Goal: Task Accomplishment & Management: Use online tool/utility

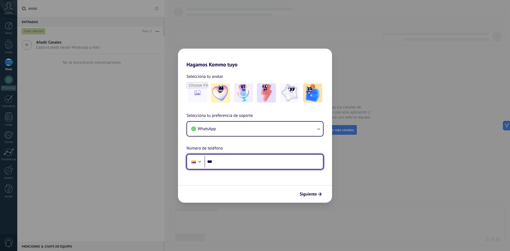
click at [233, 164] on input "***" at bounding box center [264, 162] width 118 height 12
click at [221, 161] on input "***" at bounding box center [264, 162] width 118 height 12
type input "**********"
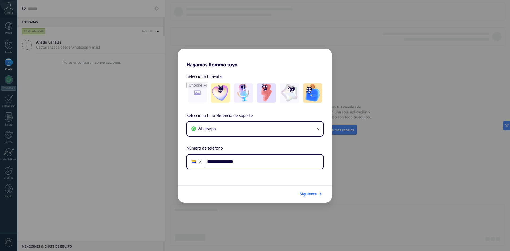
click at [316, 195] on span "Siguiente" at bounding box center [308, 194] width 17 height 4
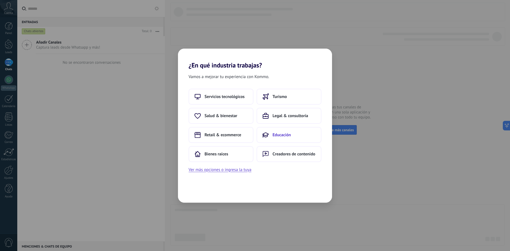
click at [273, 135] on span "Educación" at bounding box center [282, 134] width 18 height 5
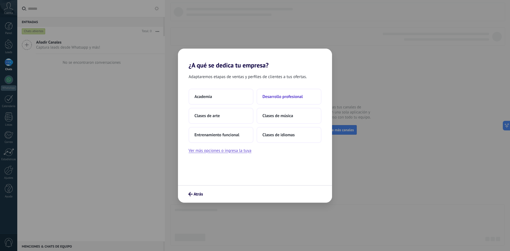
click at [285, 101] on button "Desarrollo profesional" at bounding box center [289, 97] width 65 height 16
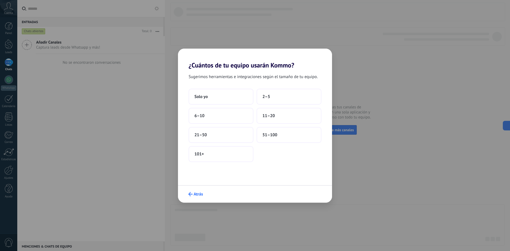
click at [195, 191] on button "Atrás" at bounding box center [195, 194] width 19 height 9
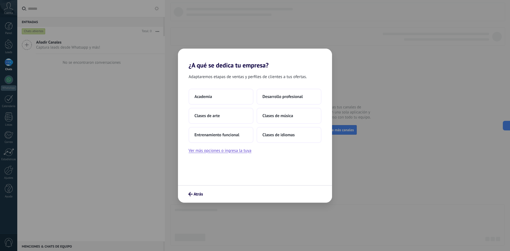
click at [195, 191] on button "Atrás" at bounding box center [195, 194] width 19 height 9
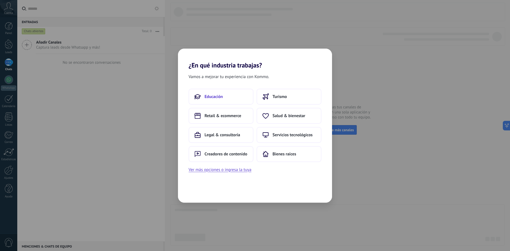
click at [219, 97] on span "Educación" at bounding box center [214, 96] width 18 height 5
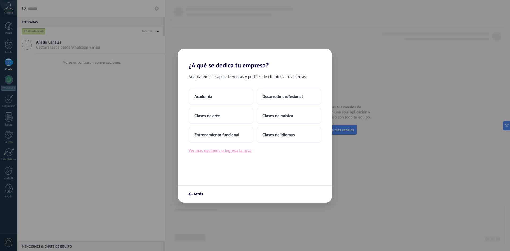
click at [226, 152] on button "Ver más opciones o ingresa la tuya" at bounding box center [220, 150] width 63 height 7
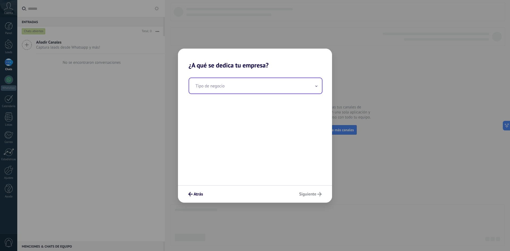
click at [229, 92] on input "text" at bounding box center [255, 85] width 133 height 15
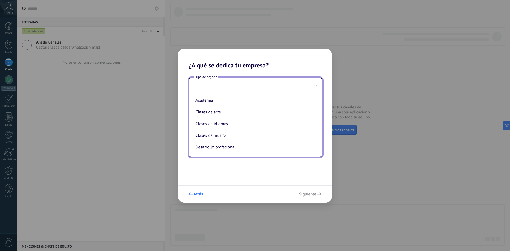
click at [195, 196] on span "Atrás" at bounding box center [198, 194] width 9 height 4
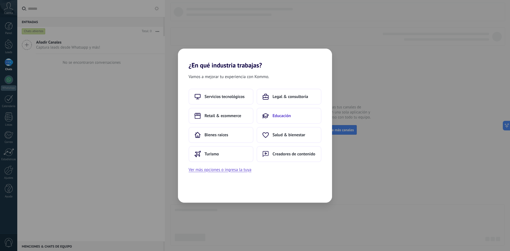
click at [276, 116] on span "Educación" at bounding box center [282, 115] width 18 height 5
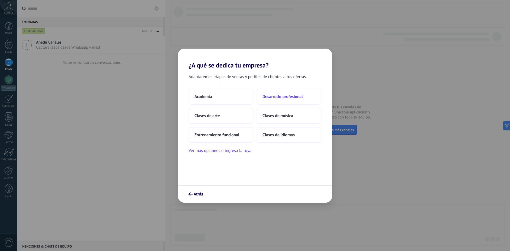
click at [277, 99] on span "Desarrollo profesional" at bounding box center [282, 96] width 40 height 5
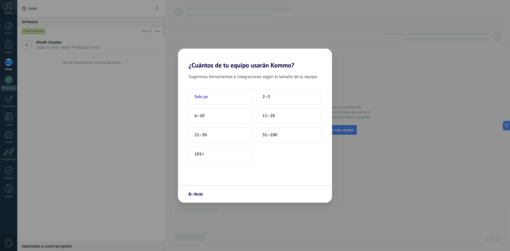
click at [221, 95] on button "Solo yo" at bounding box center [221, 97] width 65 height 16
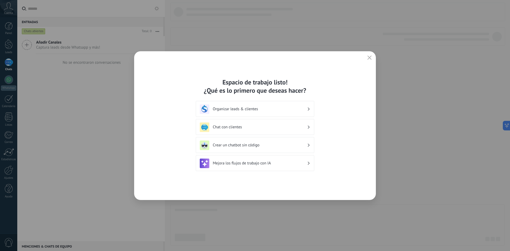
click at [304, 109] on h3 "Organizar leads & clientes" at bounding box center [260, 109] width 94 height 5
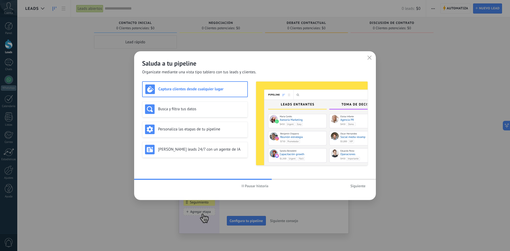
click at [369, 59] on icon "button" at bounding box center [369, 58] width 4 height 4
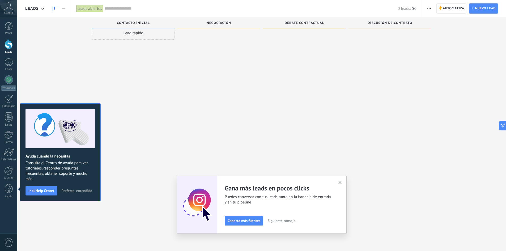
scroll to position [5, 0]
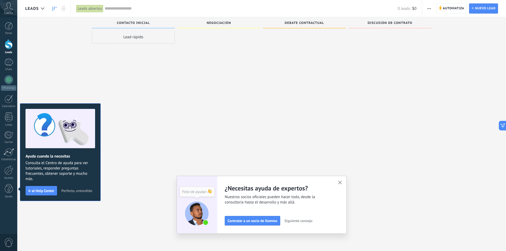
click at [133, 127] on div "Lead rápido" at bounding box center [133, 121] width 83 height 182
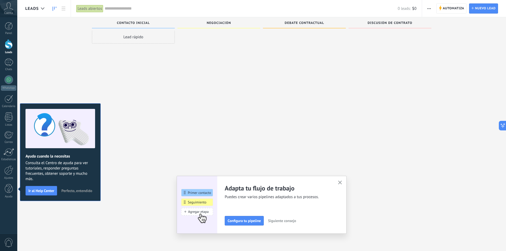
click at [341, 182] on icon "button" at bounding box center [340, 183] width 4 height 4
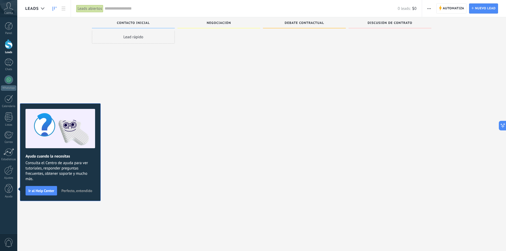
click at [78, 189] on span "Perfecto, entendido" at bounding box center [76, 191] width 31 height 4
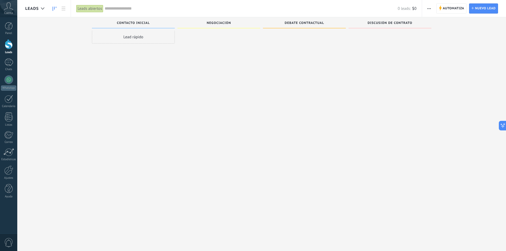
click at [7, 244] on span "0" at bounding box center [8, 242] width 9 height 9
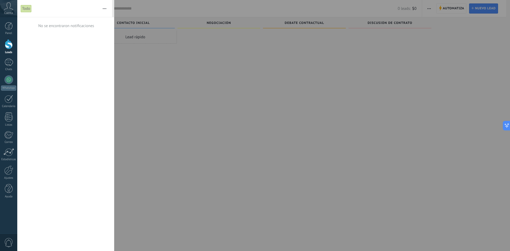
click at [157, 63] on div at bounding box center [255, 125] width 510 height 251
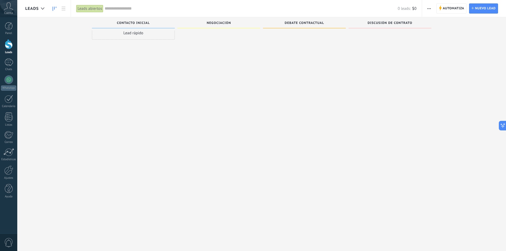
scroll to position [0, 0]
click at [65, 11] on link at bounding box center [63, 8] width 9 height 10
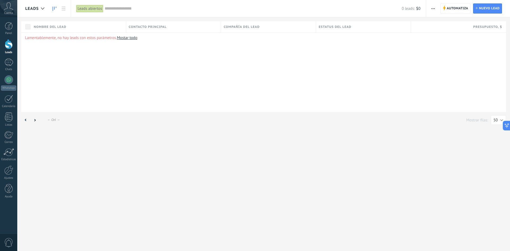
click at [57, 8] on link at bounding box center [54, 8] width 9 height 10
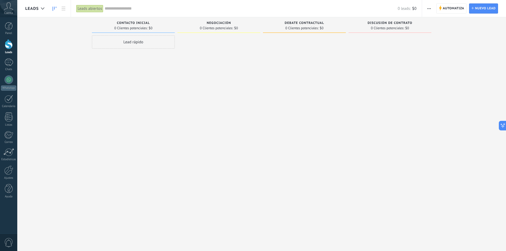
click at [8, 10] on icon at bounding box center [8, 6] width 9 height 8
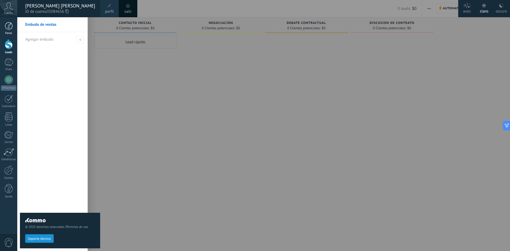
click at [7, 25] on div at bounding box center [9, 26] width 8 height 8
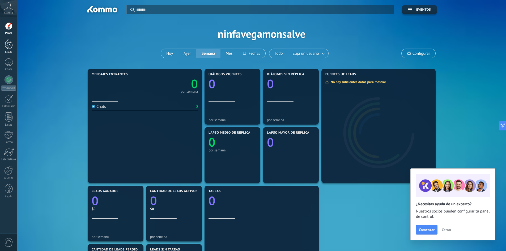
click at [11, 46] on div at bounding box center [9, 44] width 8 height 10
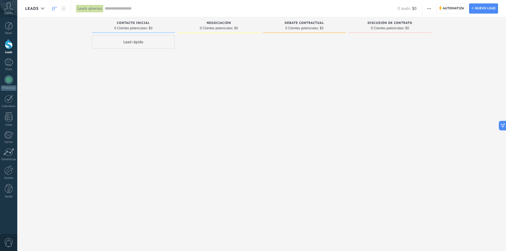
click at [9, 57] on div "Panel Leads Chats WhatsApp Clientes" at bounding box center [8, 113] width 17 height 182
click at [10, 66] on link "Chats" at bounding box center [8, 64] width 17 height 13
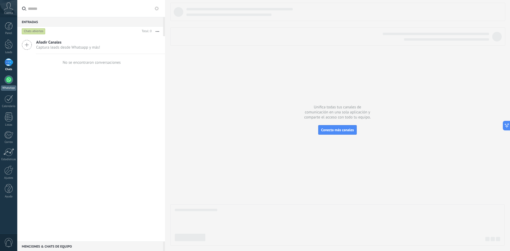
click at [11, 79] on div at bounding box center [9, 79] width 9 height 9
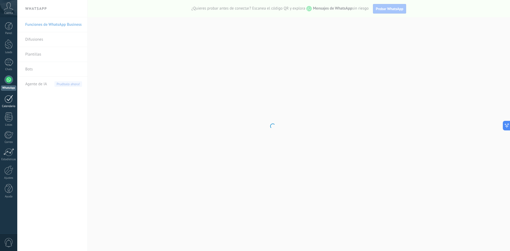
click at [9, 99] on div at bounding box center [9, 99] width 9 height 8
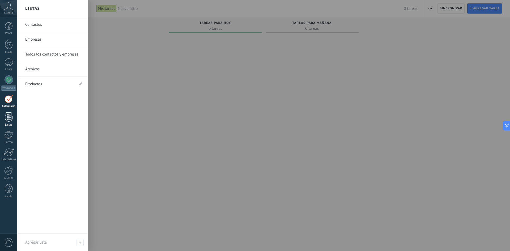
click at [9, 117] on div at bounding box center [9, 116] width 8 height 9
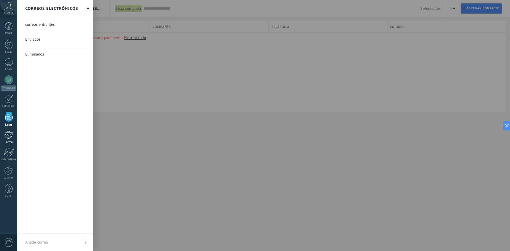
click at [10, 135] on div at bounding box center [8, 135] width 9 height 8
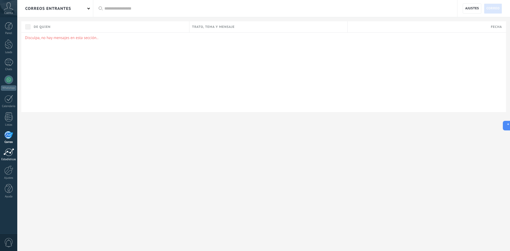
click at [10, 155] on div at bounding box center [8, 152] width 11 height 8
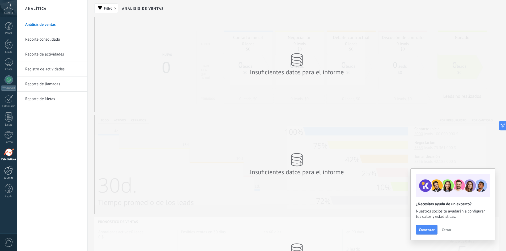
click at [8, 169] on div at bounding box center [8, 170] width 9 height 9
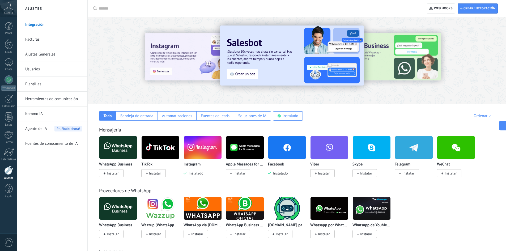
click at [115, 173] on span "Instalar" at bounding box center [113, 173] width 12 height 5
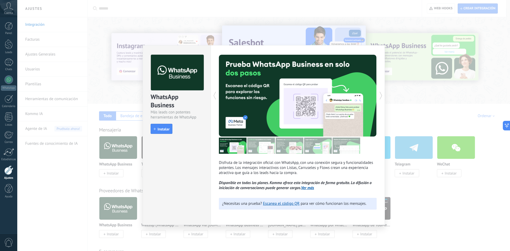
click at [351, 15] on div "WhatsApp Business Más leads con potentes herramientas de WhatsApp install Insta…" at bounding box center [263, 125] width 493 height 251
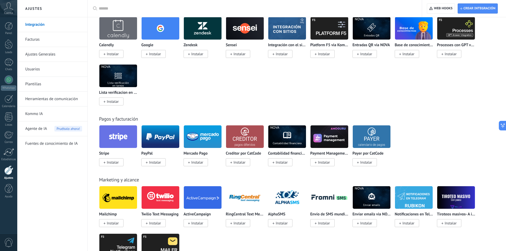
scroll to position [563, 0]
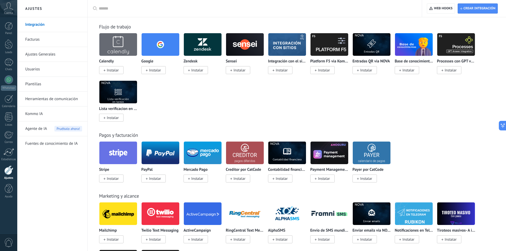
click at [9, 6] on icon at bounding box center [8, 6] width 9 height 8
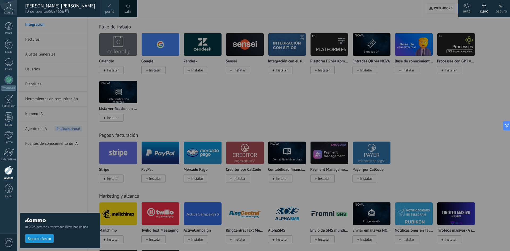
click at [111, 4] on span at bounding box center [110, 6] width 4 height 4
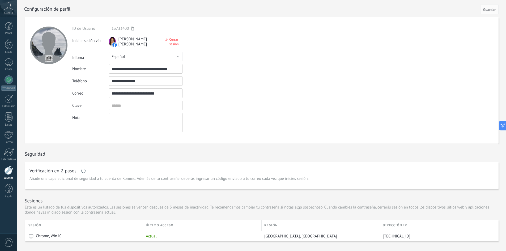
drag, startPoint x: 153, startPoint y: 82, endPoint x: 96, endPoint y: 79, distance: 57.7
click at [96, 79] on div "**********" at bounding box center [158, 81] width 172 height 10
type input "**********"
click at [487, 9] on span "Guardar" at bounding box center [489, 10] width 12 height 4
click at [49, 58] on input "file" at bounding box center [48, 58] width 7 height 7
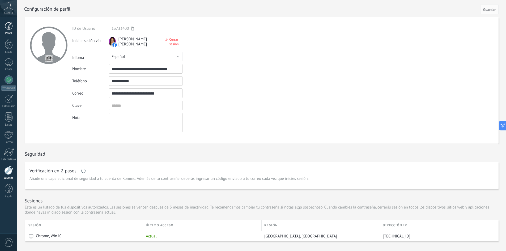
click at [11, 27] on div at bounding box center [9, 26] width 8 height 8
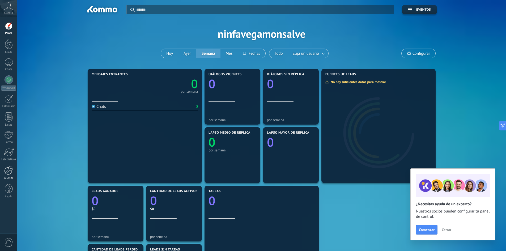
click at [7, 172] on div at bounding box center [8, 170] width 9 height 9
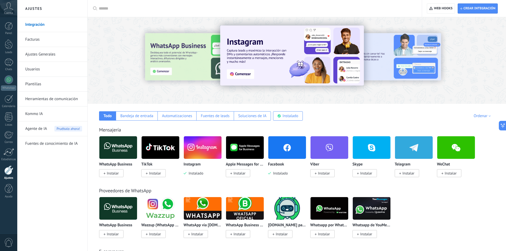
click at [110, 172] on span "Instalar" at bounding box center [113, 173] width 12 height 5
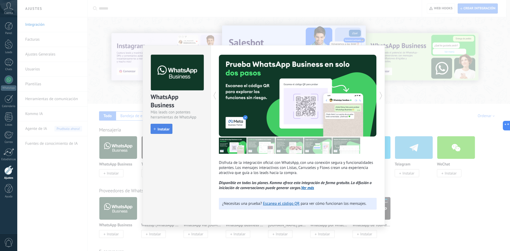
click at [161, 129] on span "Instalar" at bounding box center [164, 129] width 12 height 4
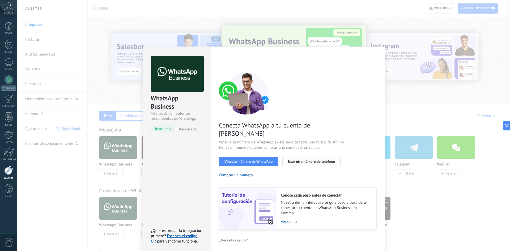
click at [284, 157] on button "Usar otro número de teléfono" at bounding box center [311, 162] width 58 height 10
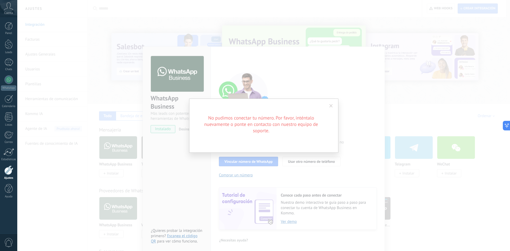
click at [328, 105] on span at bounding box center [331, 105] width 9 height 9
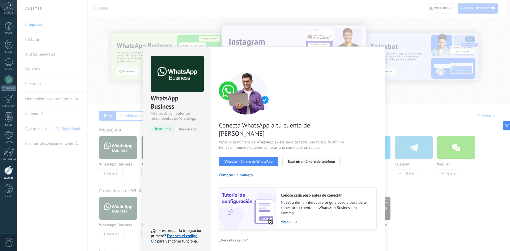
click at [306, 160] on span "Usar otro número de teléfono" at bounding box center [311, 162] width 47 height 4
